Goal: Task Accomplishment & Management: Manage account settings

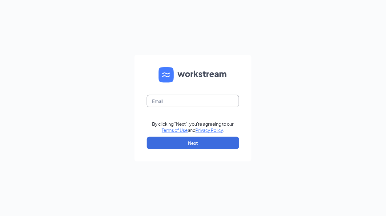
drag, startPoint x: 194, startPoint y: 95, endPoint x: 193, endPoint y: 98, distance: 3.1
click at [194, 96] on form "By clicking "Next", you're agreeing to our Terms of Use and Privacy Policy . Ne…" at bounding box center [193, 108] width 117 height 107
click at [193, 103] on input "text" at bounding box center [193, 101] width 92 height 12
type input "[EMAIL_ADDRESS][DOMAIN_NAME]"
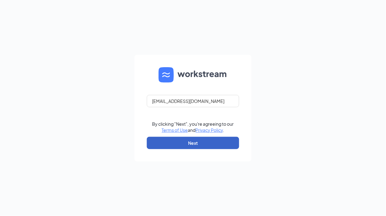
click at [193, 146] on button "Next" at bounding box center [193, 143] width 92 height 12
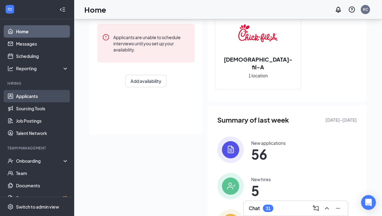
click at [33, 98] on link "Applicants" at bounding box center [42, 96] width 53 height 12
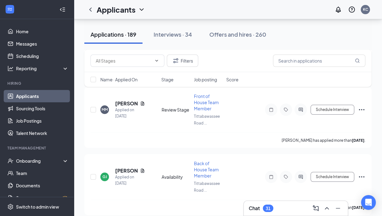
scroll to position [588, 0]
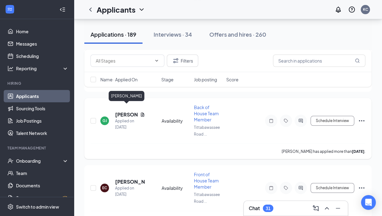
click at [131, 111] on h5 "Gerome Johnson" at bounding box center [126, 114] width 22 height 7
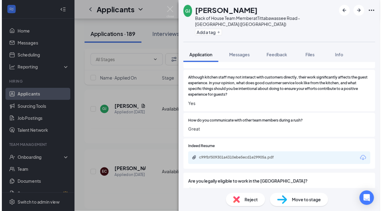
scroll to position [392, 0]
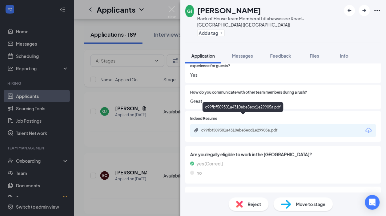
click at [271, 114] on div "c99fbf509301a4310ebe5ecd1e29905a.pdf" at bounding box center [243, 108] width 81 height 13
click at [270, 128] on div "c99fbf509301a4310ebe5ecd1e29905a.pdf" at bounding box center [244, 130] width 86 height 5
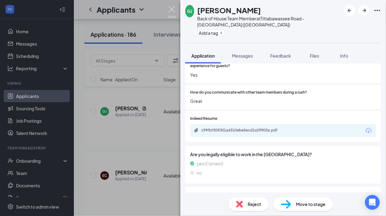
click at [172, 12] on img at bounding box center [172, 12] width 8 height 12
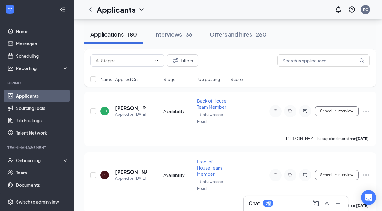
click at [270, 205] on div "29" at bounding box center [268, 203] width 5 height 5
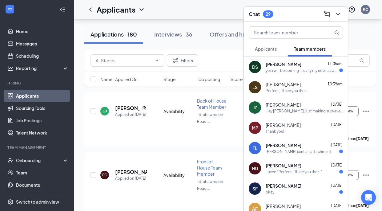
click at [310, 108] on div "Jesse Zambarano Aug 25 Hey Jesse, just making sure everything was okay. You wer…" at bounding box center [304, 108] width 77 height 12
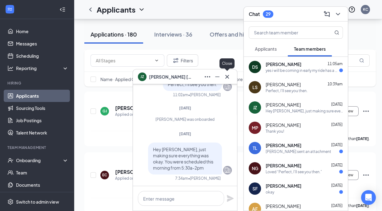
click at [229, 76] on icon "Cross" at bounding box center [226, 76] width 7 height 7
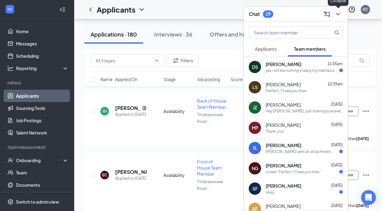
click at [343, 15] on button at bounding box center [338, 14] width 10 height 10
